Goal: Register for event/course

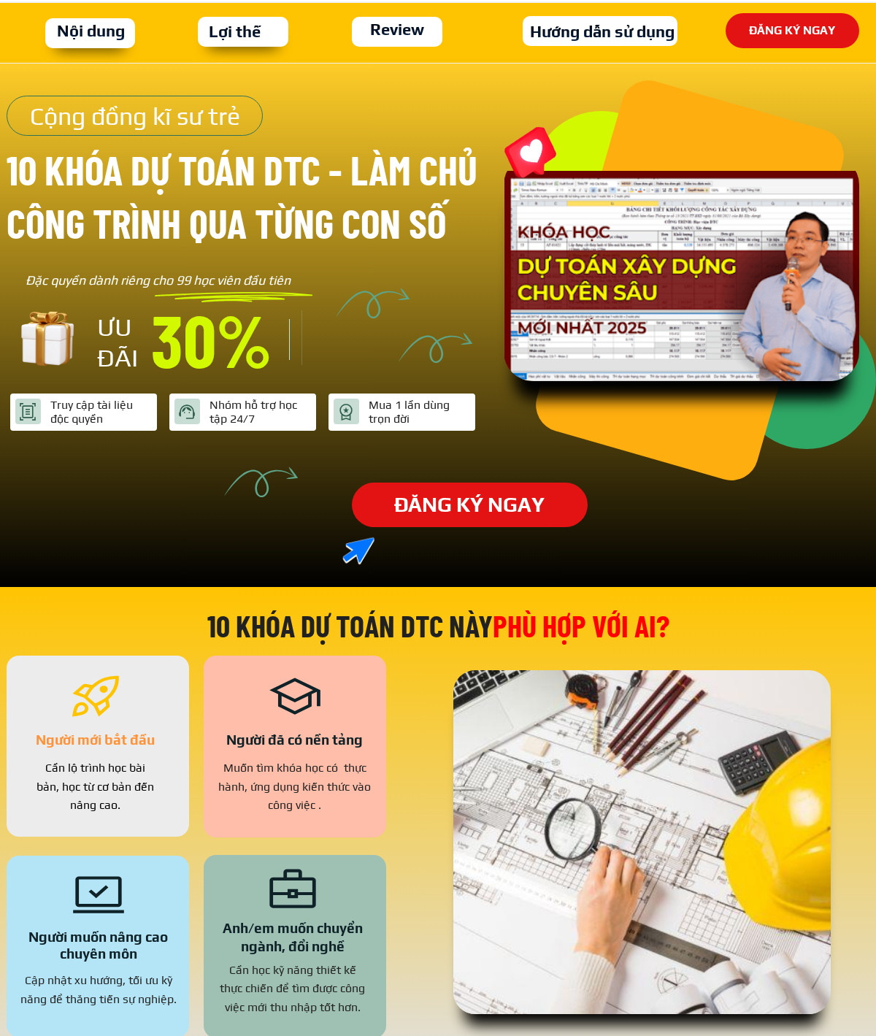
click at [442, 527] on p "ĐĂNG KÝ NGAY" at bounding box center [469, 504] width 243 height 45
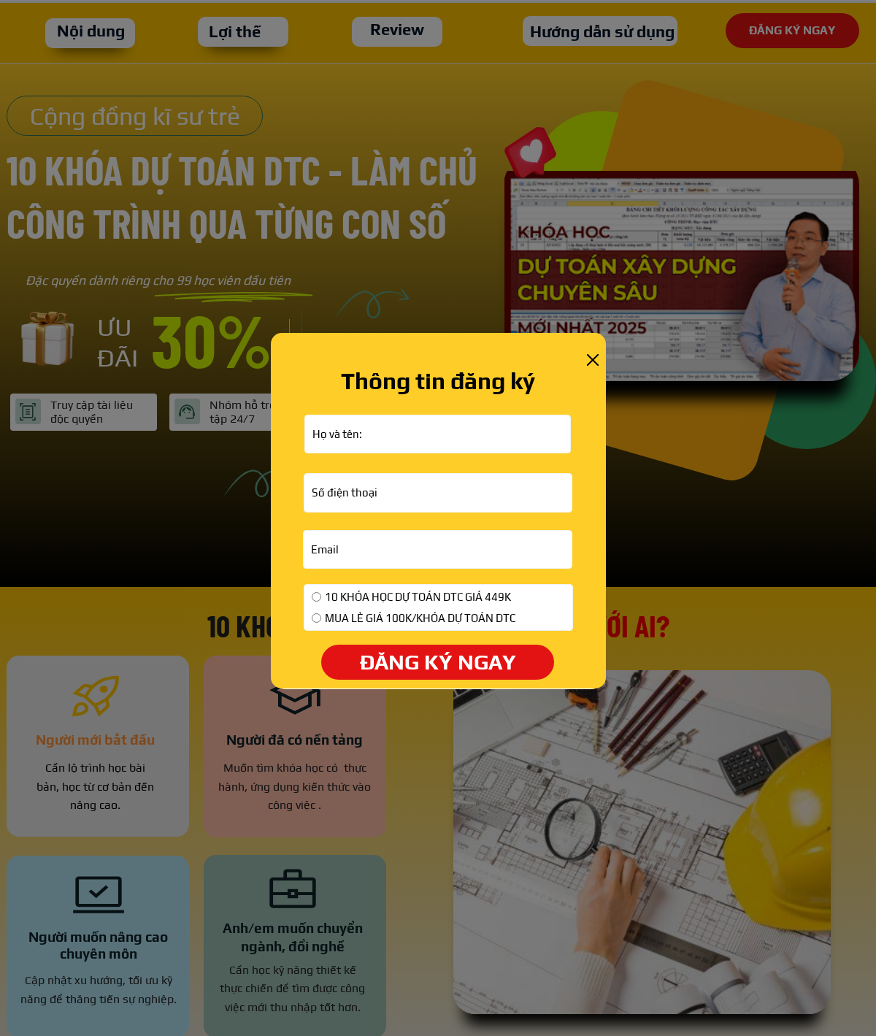
click at [212, 506] on div at bounding box center [438, 518] width 876 height 1036
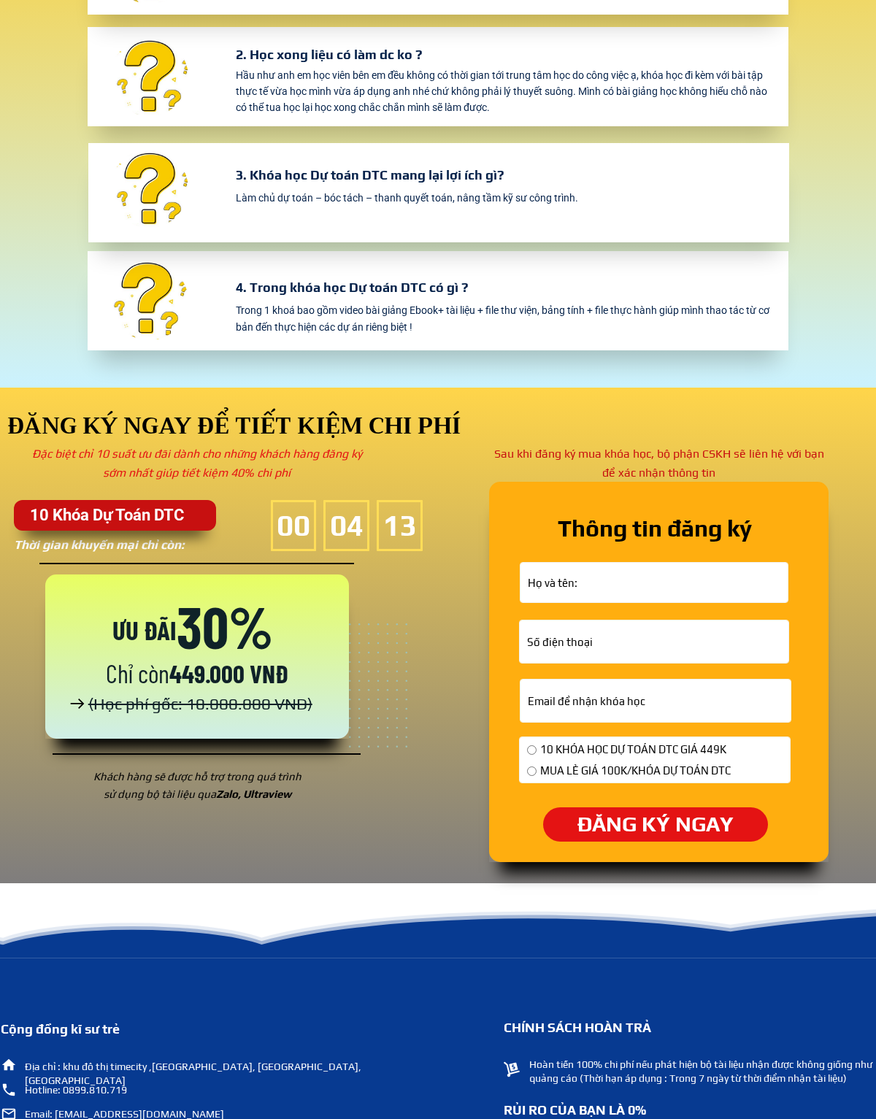
scroll to position [4406, 0]
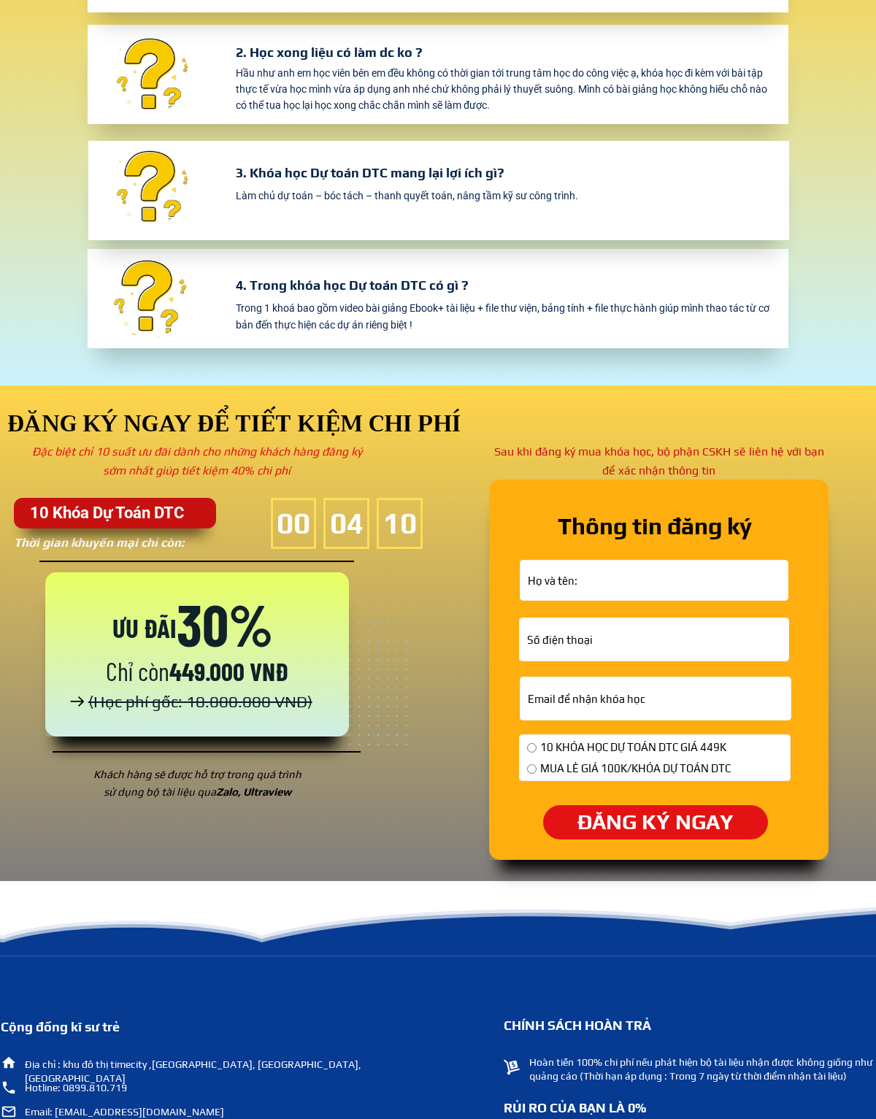
click at [606, 822] on p "ĐĂNG KÝ NGAY" at bounding box center [655, 822] width 229 height 35
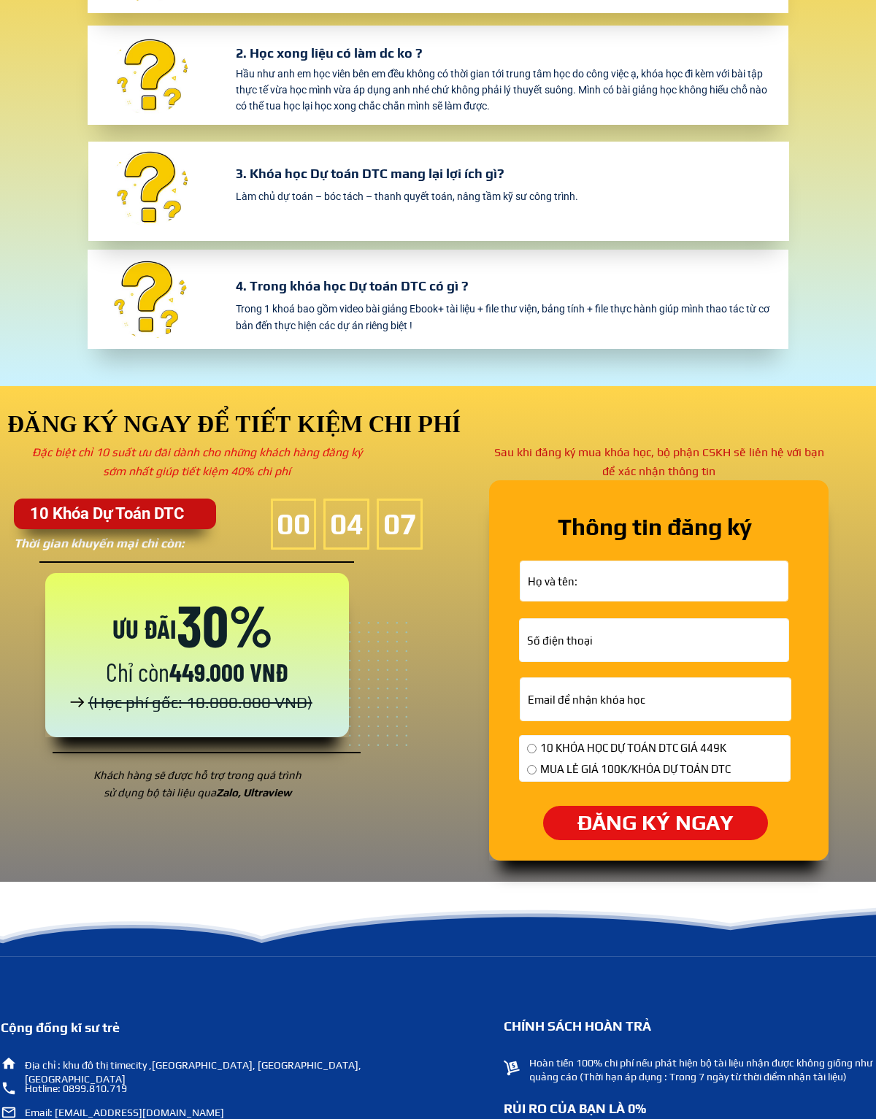
click at [413, 631] on div at bounding box center [440, 634] width 3728 height 496
click at [552, 592] on input "text" at bounding box center [654, 581] width 260 height 39
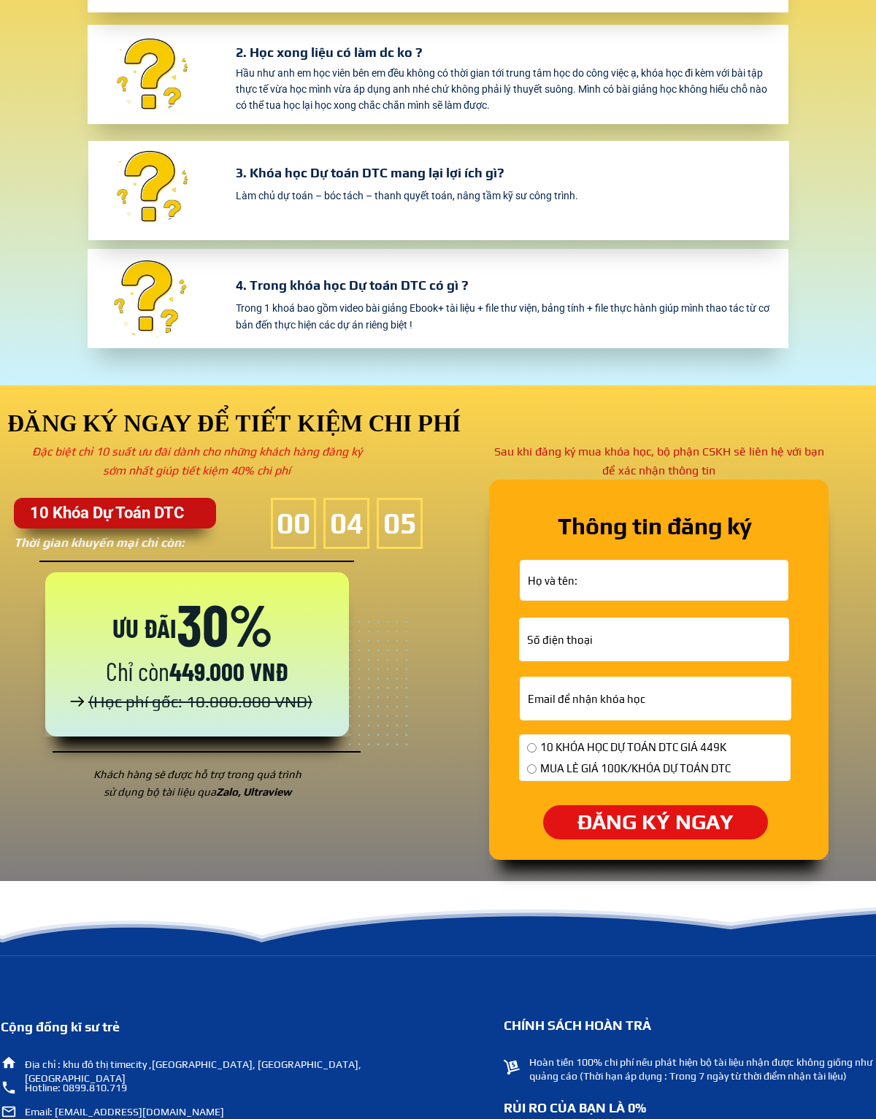
type input "[EMAIL_ADDRESS][DOMAIN_NAME]"
type input "0913502731"
type input "[PERSON_NAME]"
click at [627, 815] on p "ĐĂNG KÝ NGAY" at bounding box center [656, 822] width 226 height 35
click at [418, 795] on div at bounding box center [440, 634] width 3728 height 496
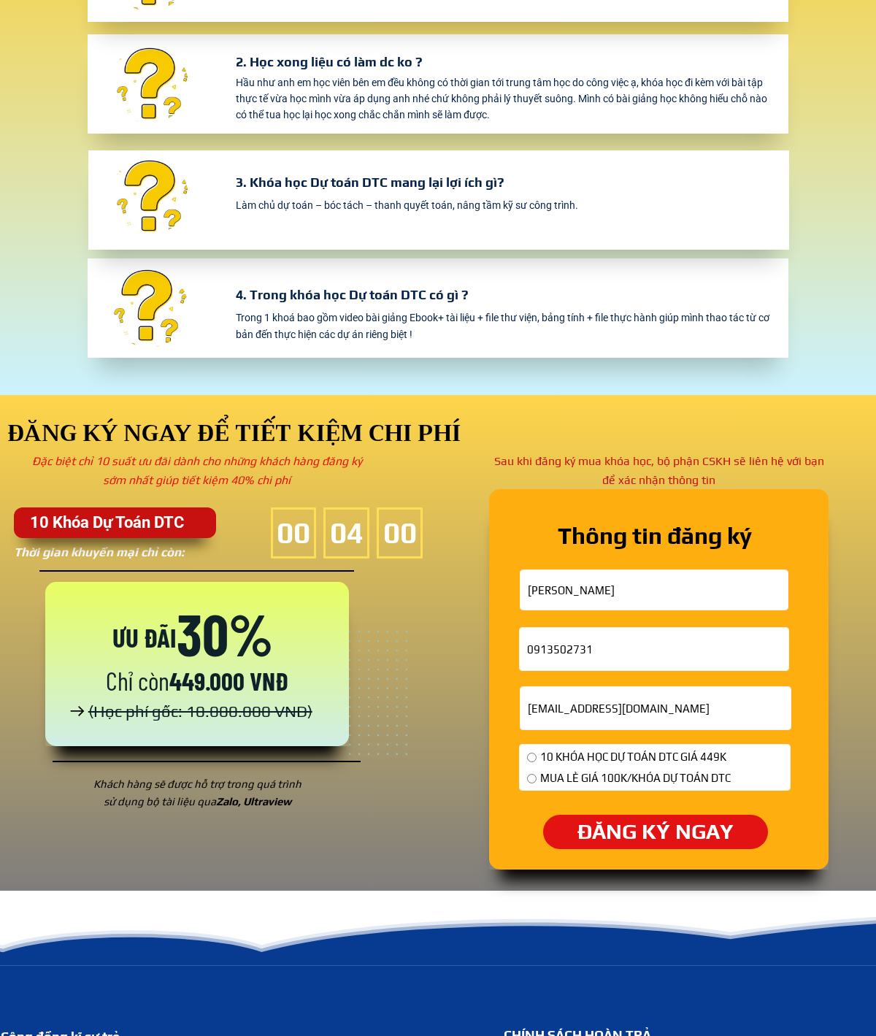
scroll to position [4397, 0]
click at [784, 778] on div "10 KHÓA HỌC DỰ TOÁN DTC GIÁ 449K MUA LẺ GIÁ 100K/KHÓA DỰ TOÁN DTC" at bounding box center [655, 770] width 270 height 50
click at [530, 781] on input "radio" at bounding box center [531, 778] width 9 height 9
radio input "true"
click at [521, 759] on div "10 KHÓA HỌC DỰ TOÁN DTC GIÁ 449K MUA LẺ GIÁ 100K/KHÓA DỰ TOÁN DTC" at bounding box center [655, 770] width 270 height 50
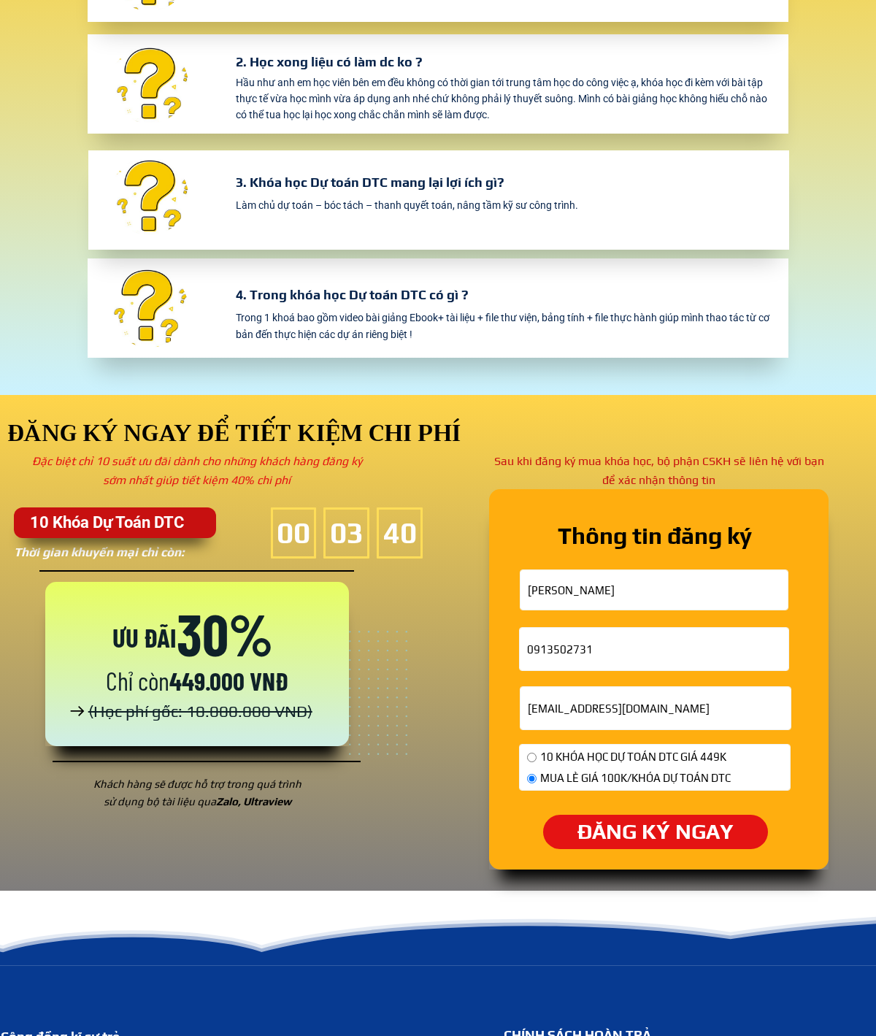
click at [530, 760] on input "radio" at bounding box center [531, 757] width 9 height 9
radio input "true"
click at [572, 839] on p "ĐĂNG KÝ NGAY" at bounding box center [655, 831] width 229 height 35
